Goal: Information Seeking & Learning: Learn about a topic

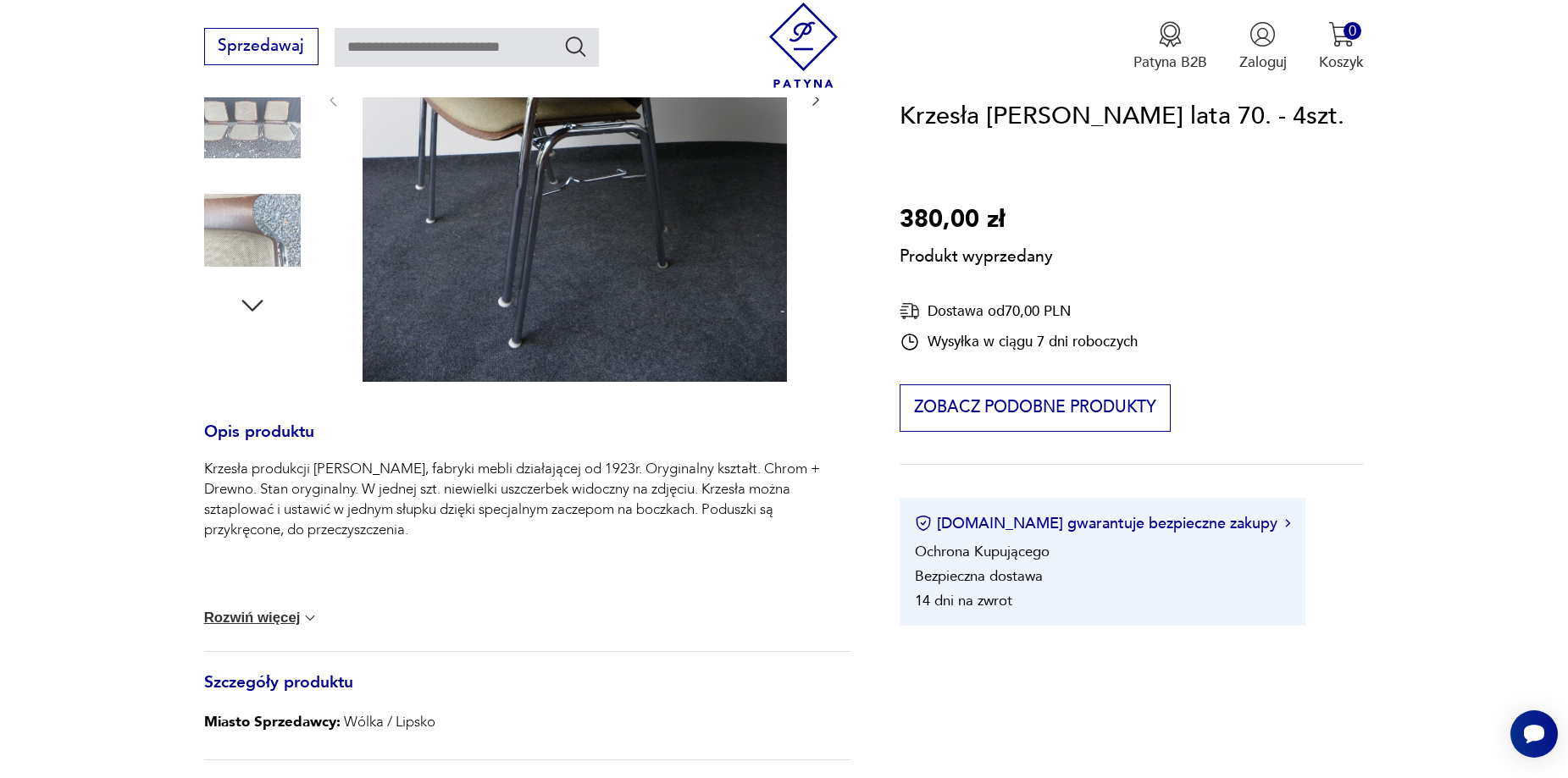
scroll to position [170, 0]
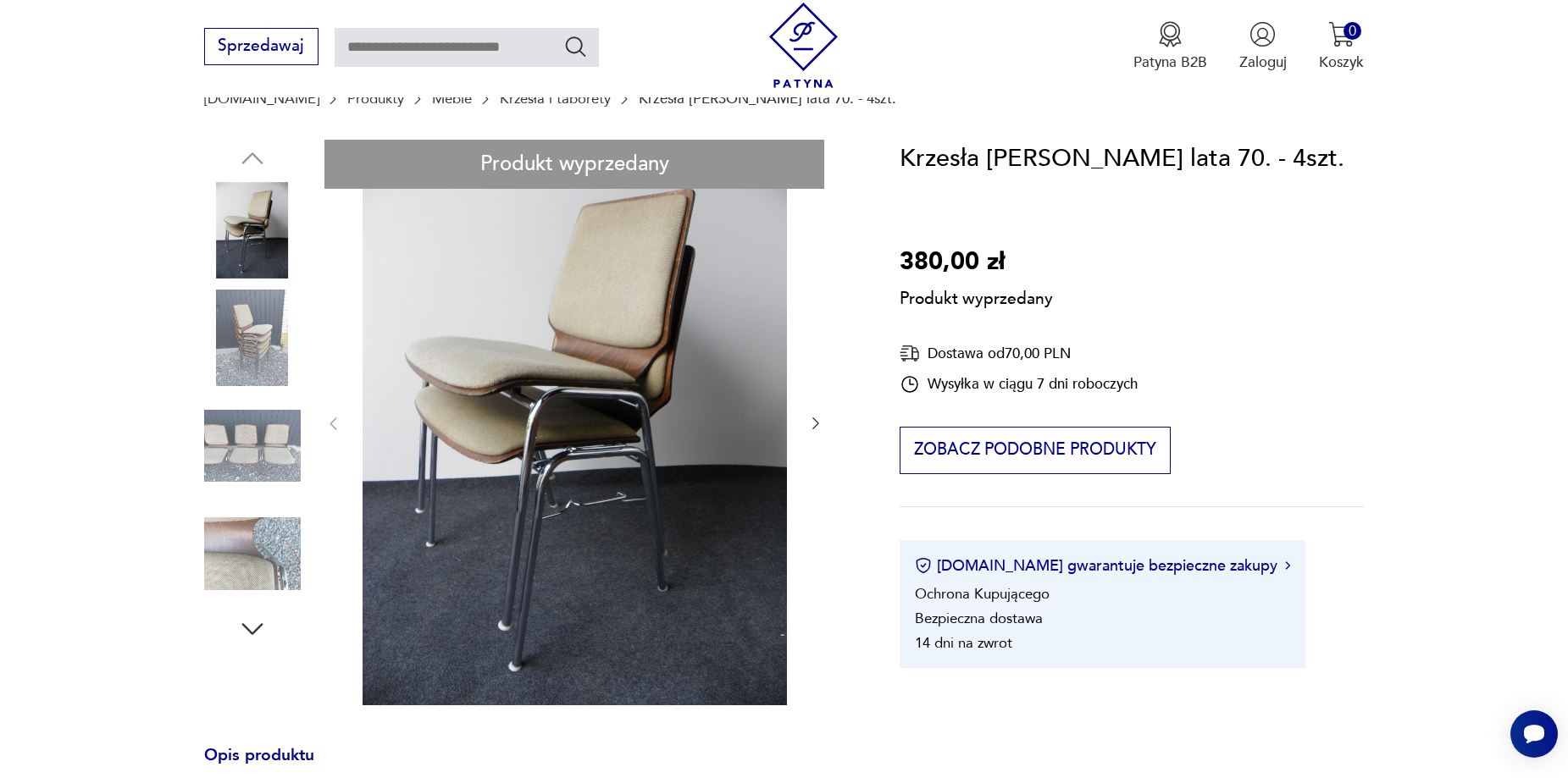
click at [605, 556] on div "Produkt wyprzedany Opis produktu Krzesła produkcji [PERSON_NAME], fabryki mebli…" at bounding box center [528, 661] width 647 height 1044
click at [630, 533] on div "Produkt wyprzedany Opis produktu Krzesła produkcji [PERSON_NAME], fabryki mebli…" at bounding box center [528, 661] width 647 height 1044
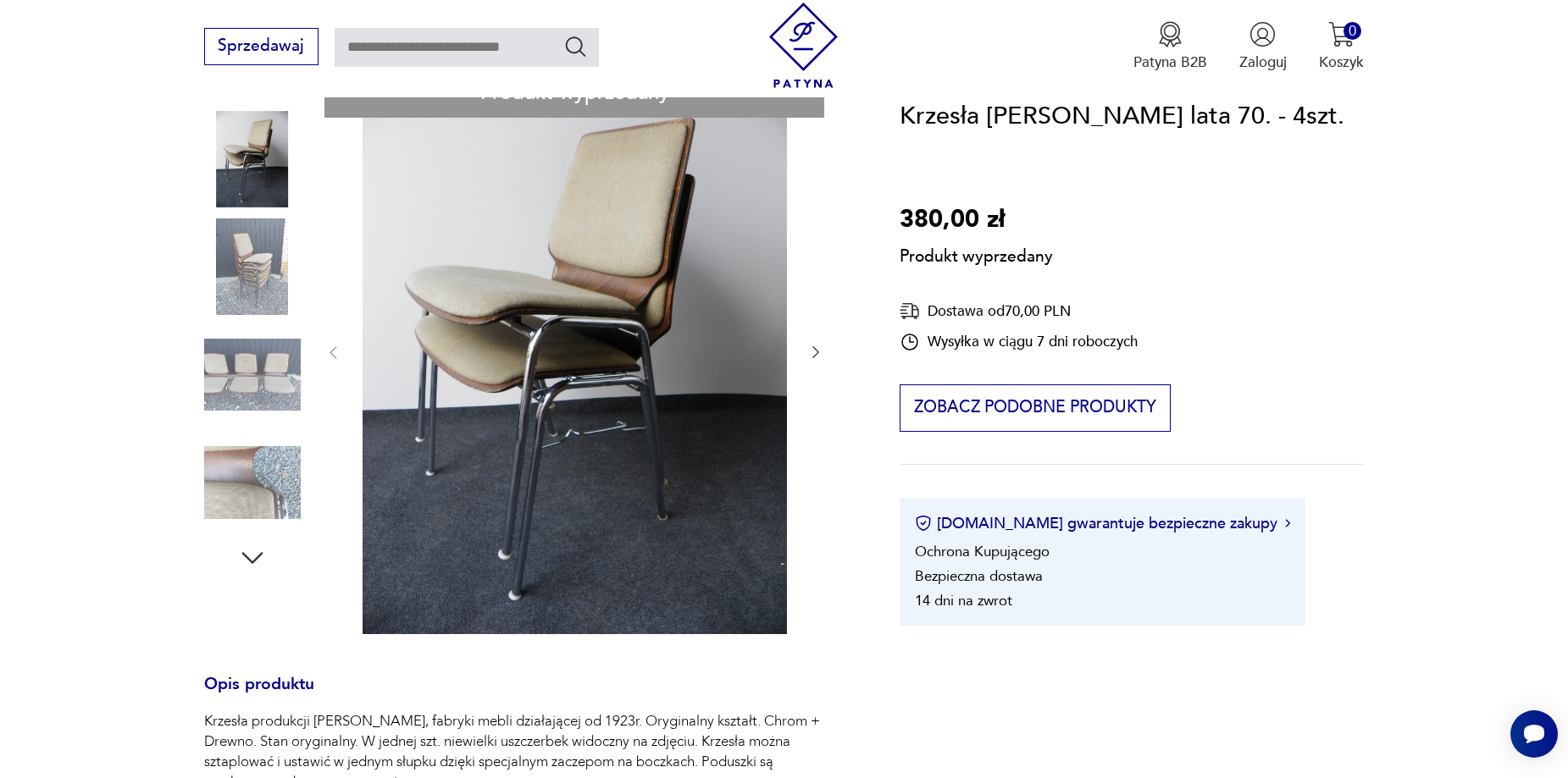
scroll to position [254, 0]
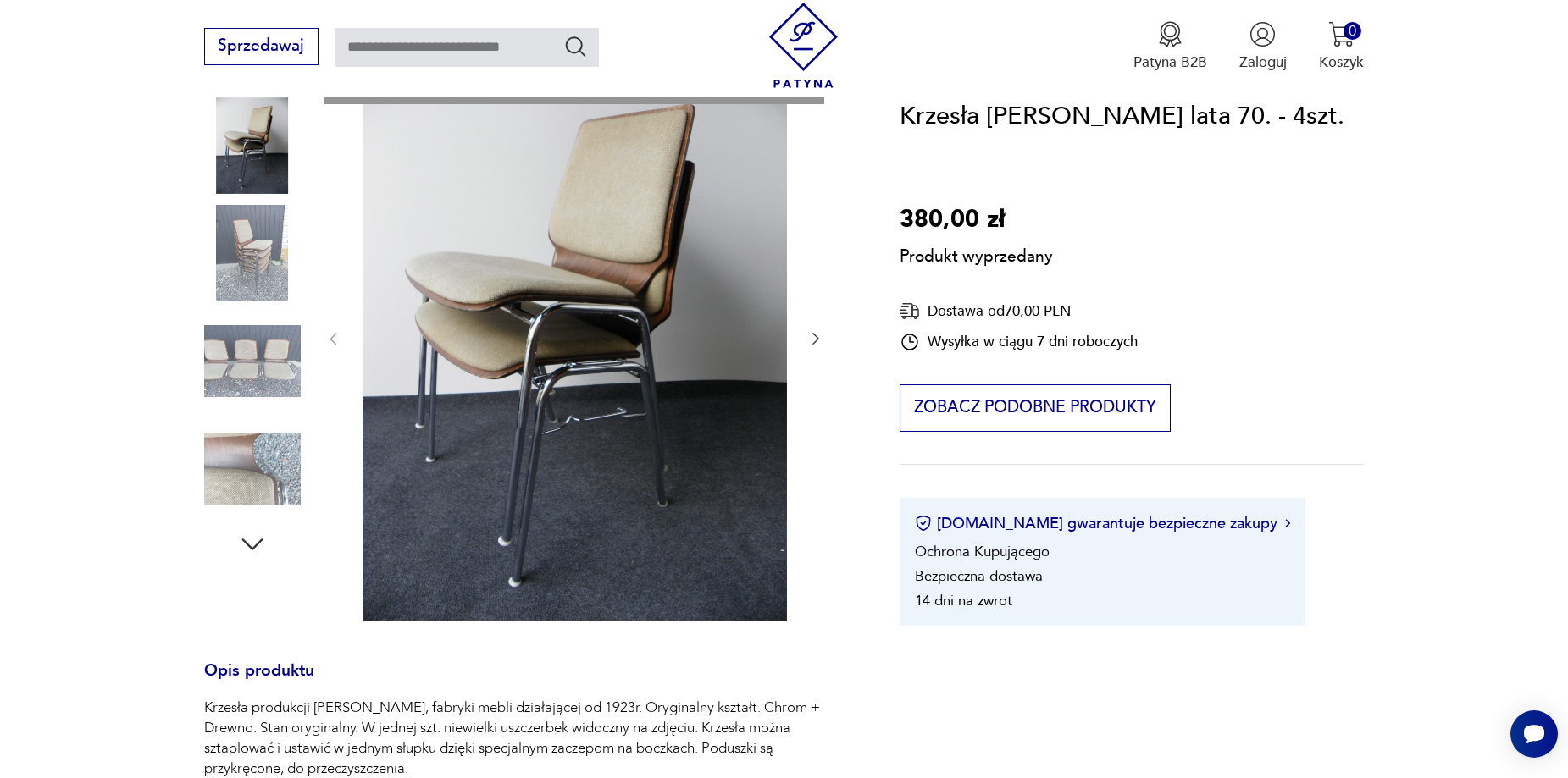
click at [249, 241] on div "Produkt wyprzedany Opis produktu Krzesła produkcji [PERSON_NAME], fabryki mebli…" at bounding box center [528, 576] width 647 height 1044
click at [274, 394] on div "Produkt wyprzedany Opis produktu Krzesła produkcji [PERSON_NAME], fabryki mebli…" at bounding box center [528, 576] width 647 height 1044
click at [292, 499] on div "Produkt wyprzedany Opis produktu Krzesła produkcji [PERSON_NAME], fabryki mebli…" at bounding box center [528, 576] width 647 height 1044
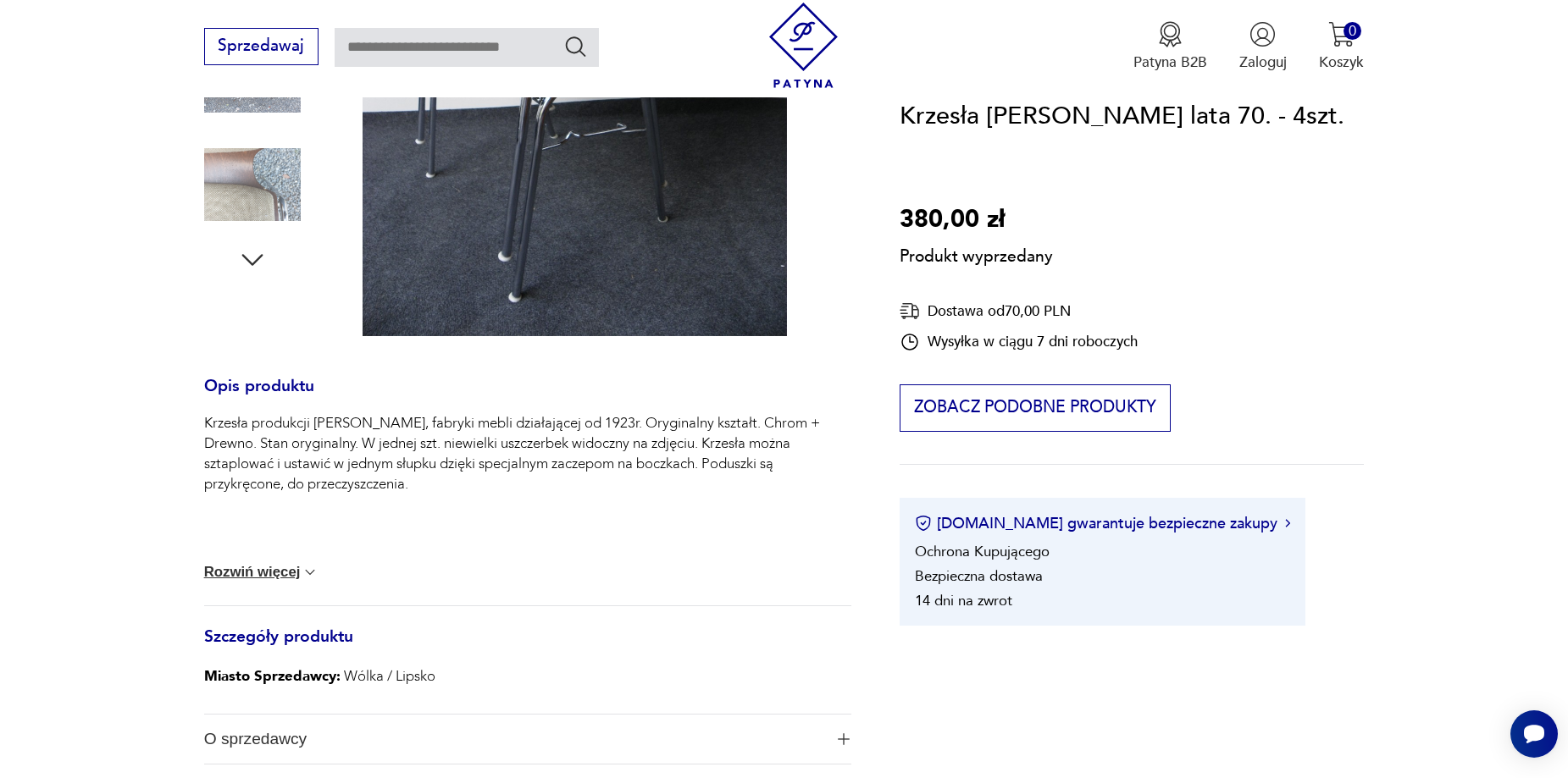
scroll to position [593, 0]
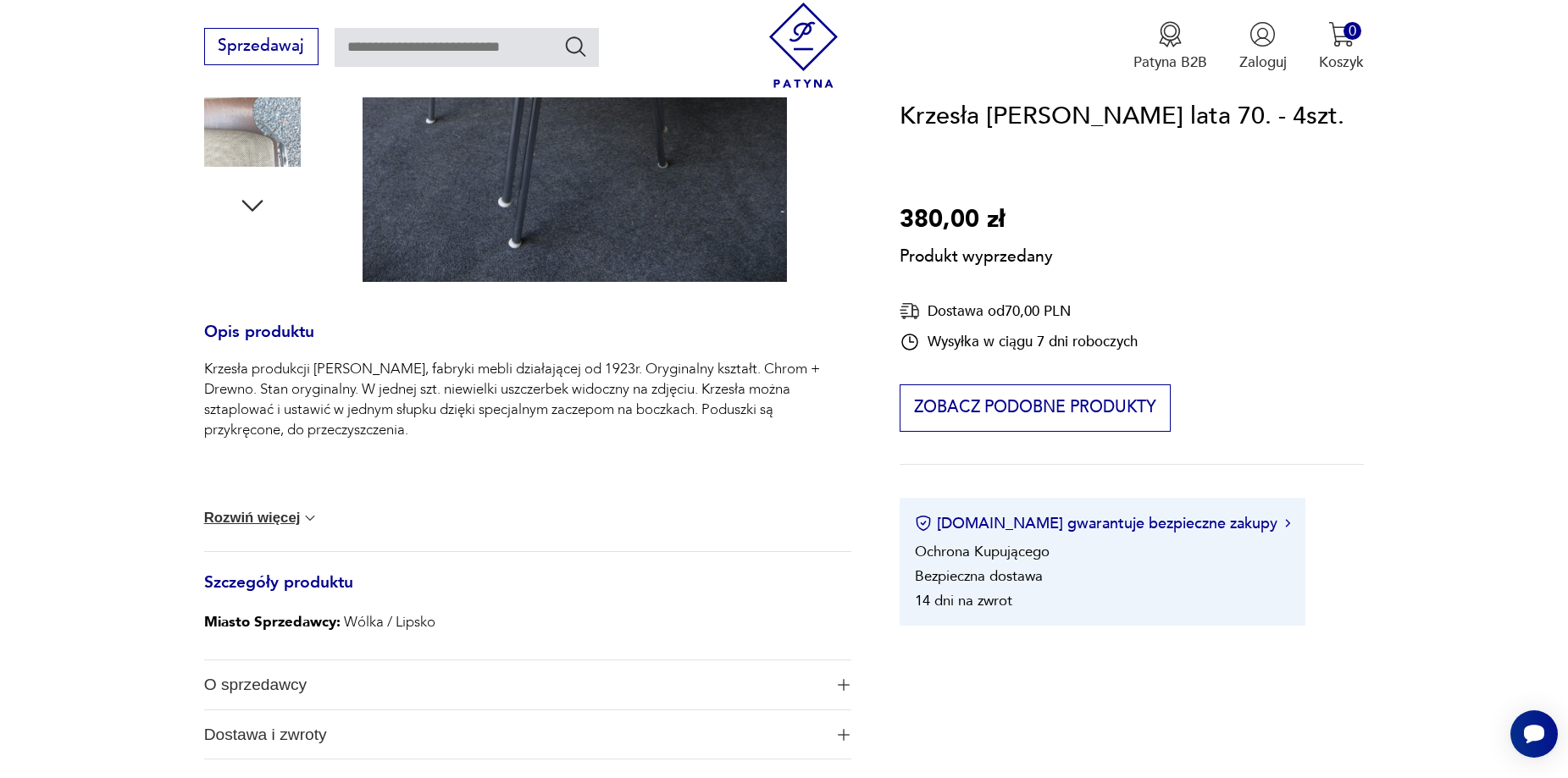
click at [298, 521] on button "Rozwiń więcej" at bounding box center [262, 518] width 116 height 16
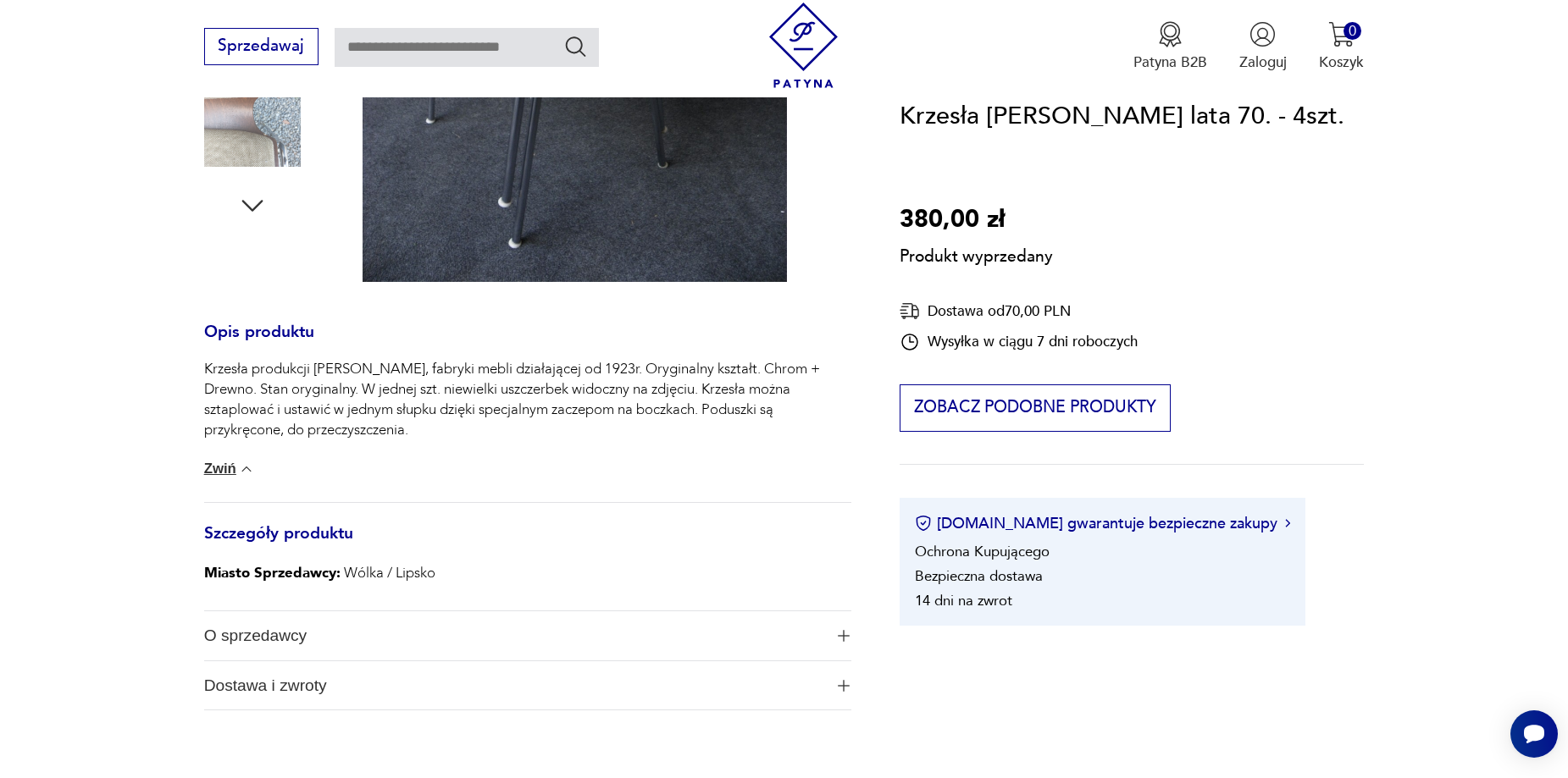
click at [381, 700] on span "Dostawa i zwroty" at bounding box center [513, 686] width 619 height 49
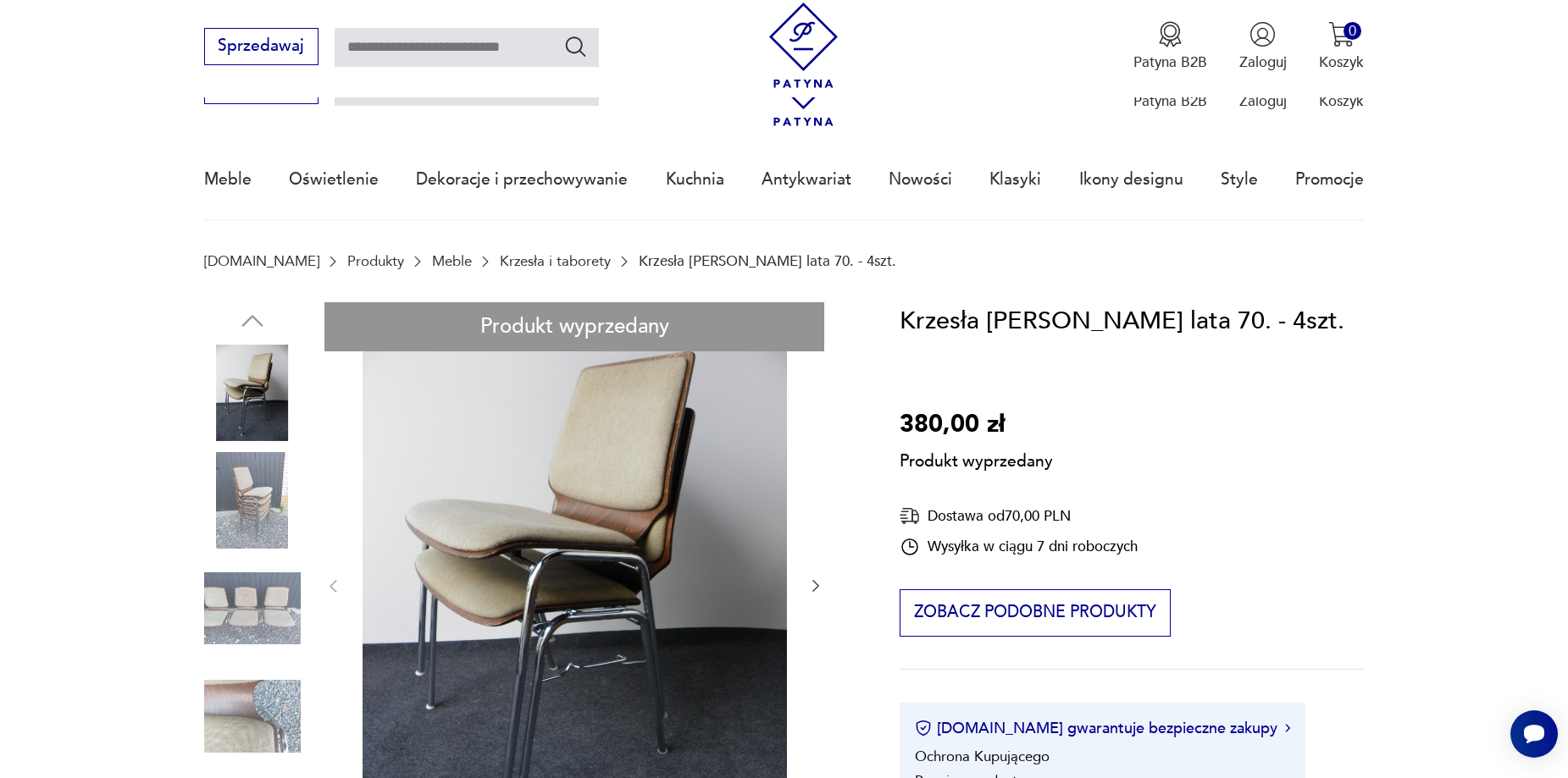
scroll to position [0, 0]
